Goal: Use online tool/utility

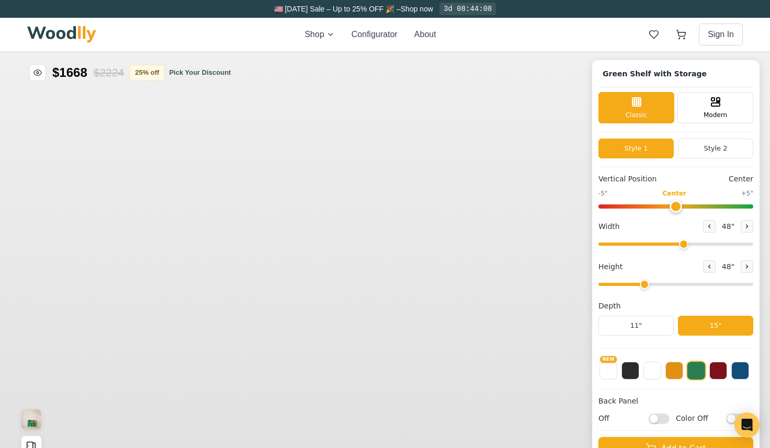
type input "48"
type input "3"
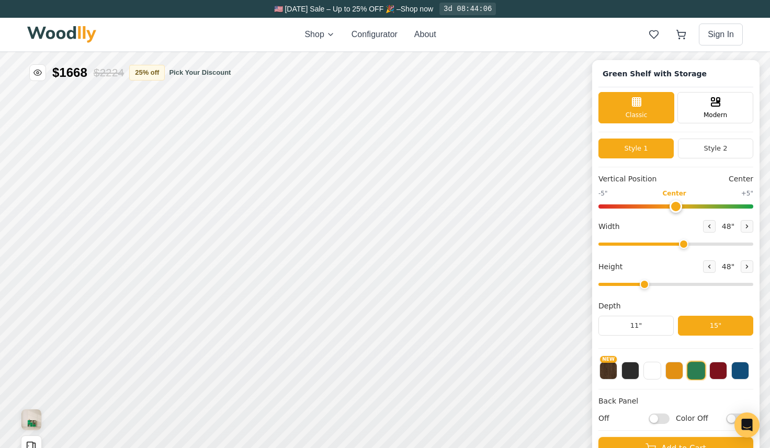
scroll to position [4, 0]
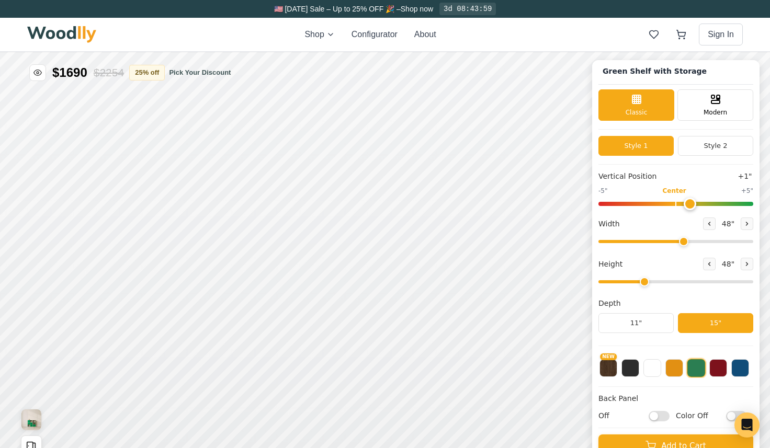
type input "0"
drag, startPoint x: 840, startPoint y: 853, endPoint x: 898, endPoint y: 851, distance: 57.5
type input "70"
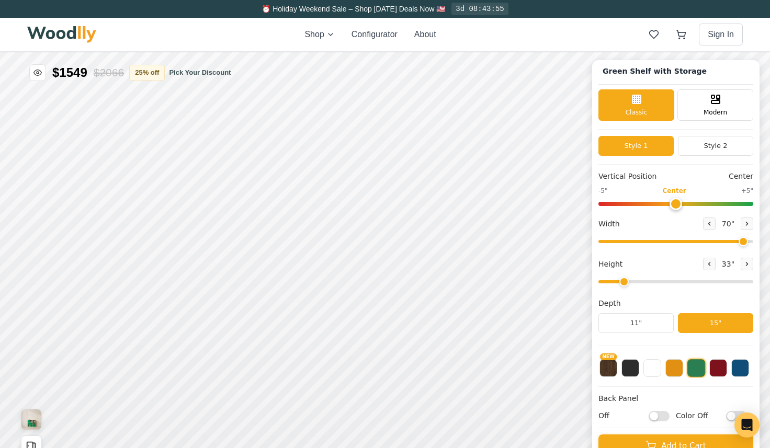
drag, startPoint x: 598, startPoint y: 366, endPoint x: 581, endPoint y: 366, distance: 17.8
type input "2"
drag, startPoint x: 1118, startPoint y: 913, endPoint x: 1099, endPoint y: 915, distance: 18.9
type input "61"
